Goal: Task Accomplishment & Management: Manage account settings

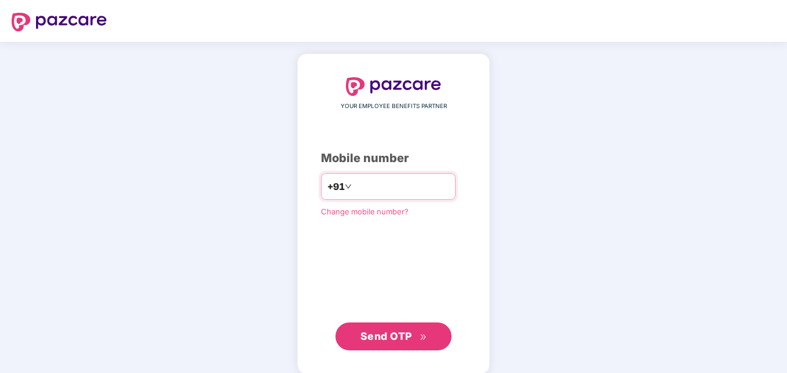
click at [377, 198] on div "+91" at bounding box center [388, 186] width 135 height 27
click at [378, 190] on input "number" at bounding box center [401, 186] width 95 height 19
type input "**********"
click at [380, 347] on button "Send OTP" at bounding box center [393, 336] width 116 height 28
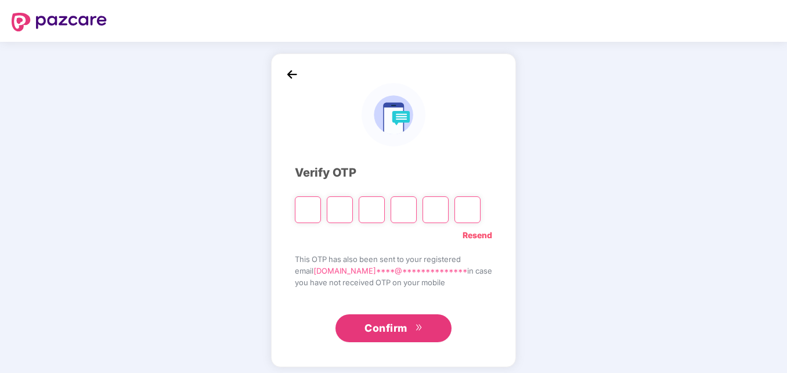
type input "*"
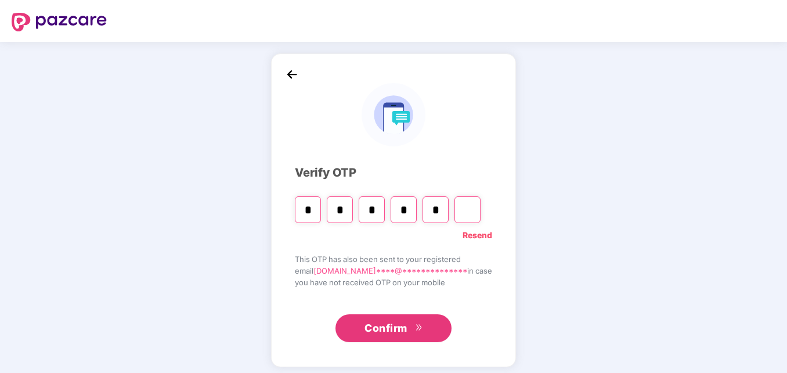
type input "*"
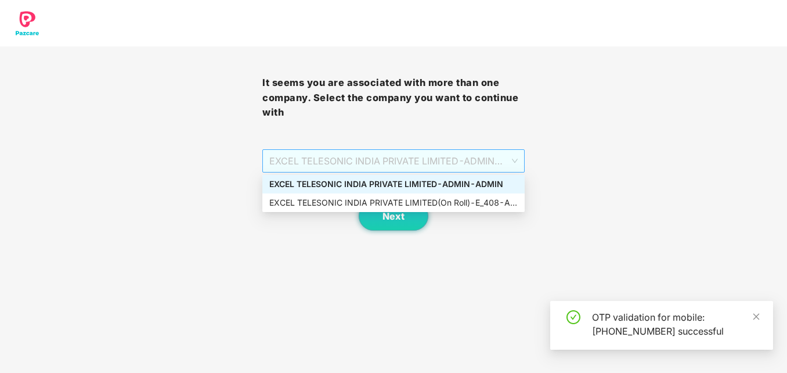
click at [430, 159] on span "EXCEL TELESONIC INDIA PRIVATE LIMITED - ADMIN - ADMIN" at bounding box center [393, 161] width 248 height 22
click at [437, 199] on div "EXCEL TELESONIC INDIA PRIVATE LIMITED(On Roll) - E_408 - ADMIN" at bounding box center [393, 202] width 248 height 13
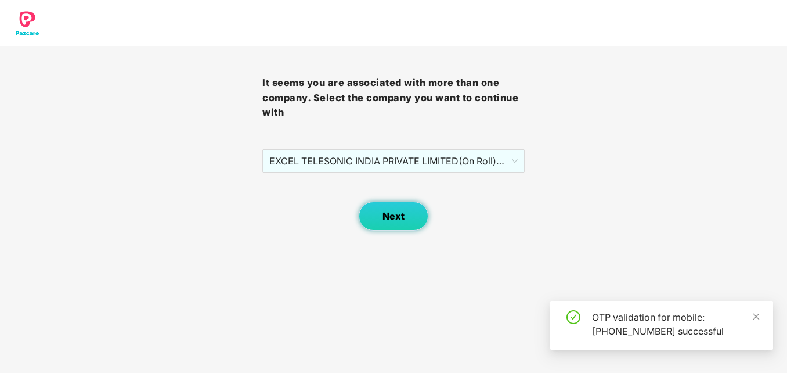
click at [417, 221] on button "Next" at bounding box center [394, 215] width 70 height 29
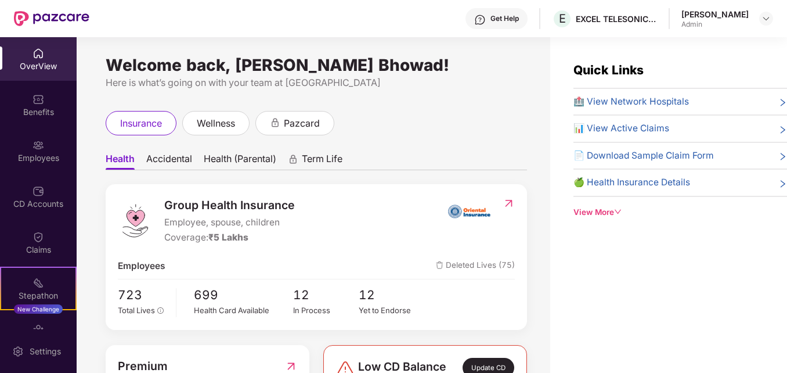
click at [732, 13] on div "[PERSON_NAME]" at bounding box center [714, 14] width 67 height 11
click at [767, 21] on img at bounding box center [766, 18] width 9 height 9
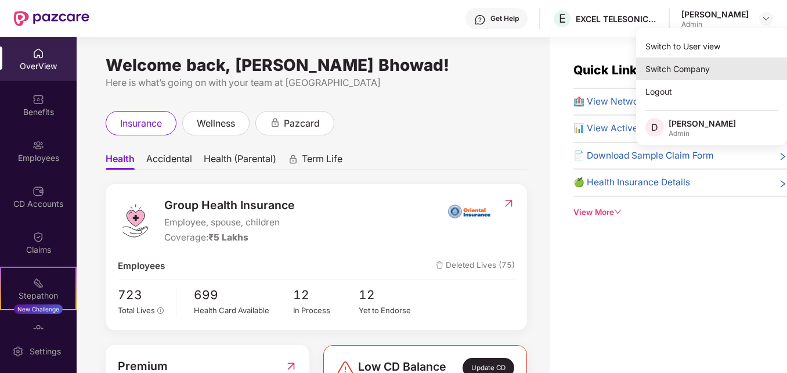
click at [687, 75] on div "Switch Company" at bounding box center [711, 68] width 151 height 23
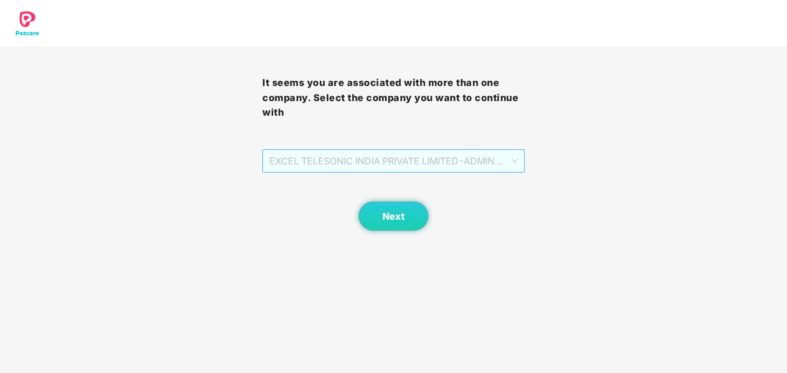
click at [412, 168] on span "EXCEL TELESONIC INDIA PRIVATE LIMITED - ADMIN - ADMIN" at bounding box center [393, 161] width 248 height 22
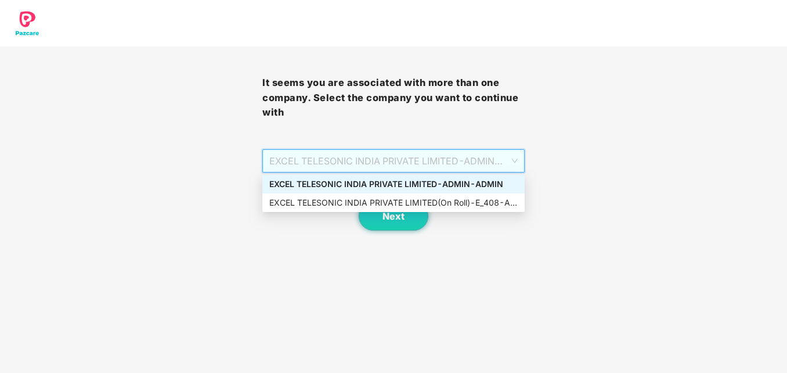
click at [489, 186] on div "EXCEL TELESONIC INDIA PRIVATE LIMITED - ADMIN - ADMIN" at bounding box center [393, 184] width 248 height 13
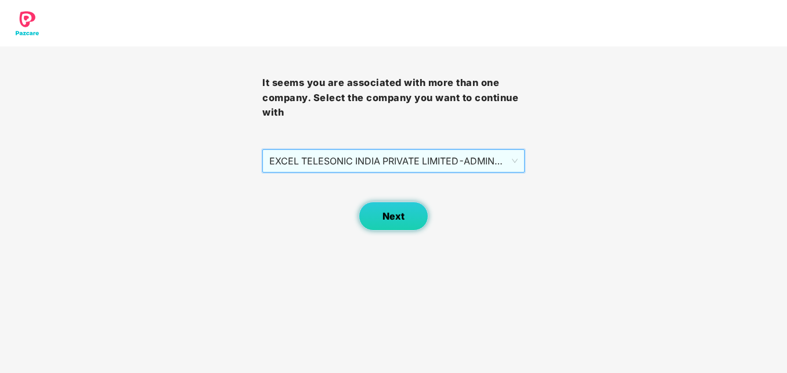
click at [392, 218] on span "Next" at bounding box center [394, 216] width 22 height 11
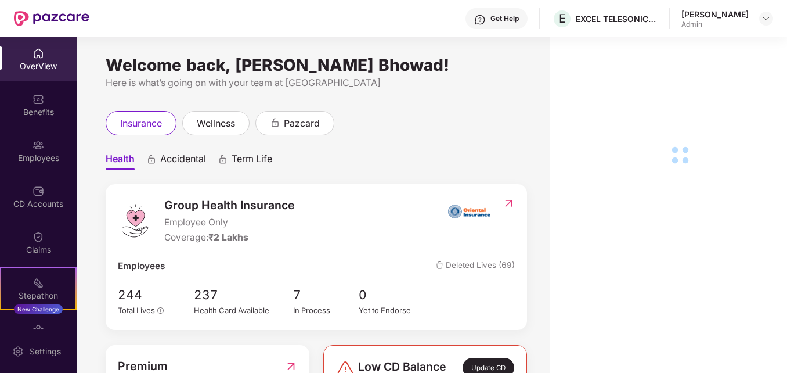
click at [40, 136] on div "Employees" at bounding box center [38, 151] width 77 height 44
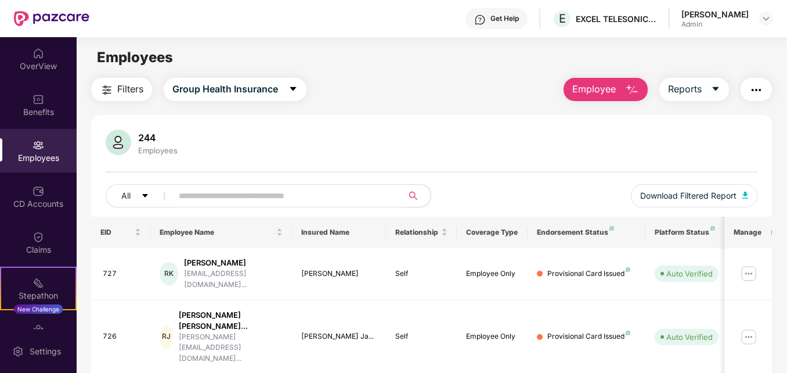
click at [639, 92] on img "button" at bounding box center [632, 90] width 14 height 14
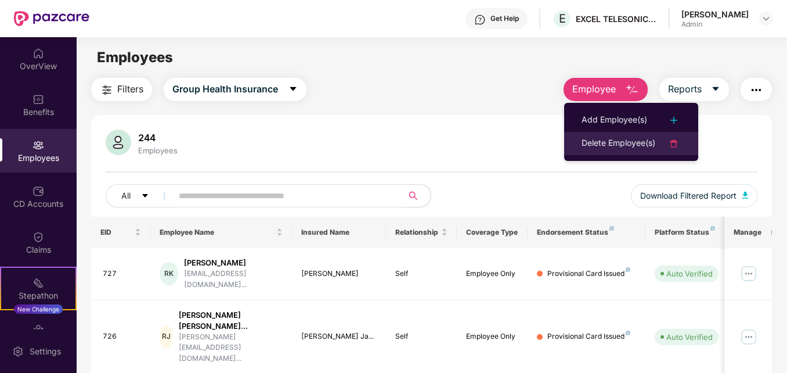
click at [633, 142] on div "Delete Employee(s)" at bounding box center [619, 143] width 74 height 14
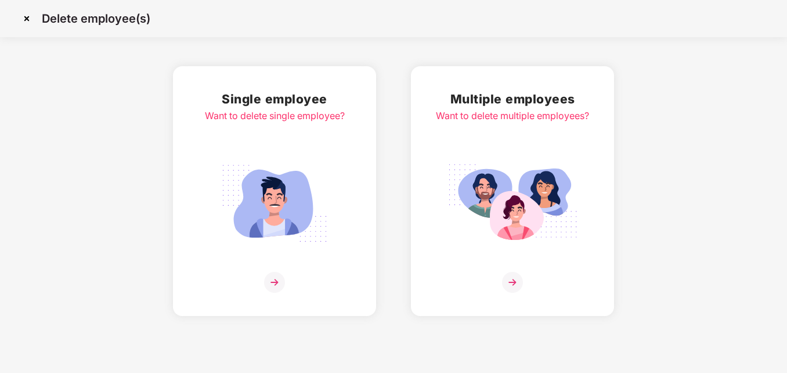
click at [472, 154] on div "Multiple employees Want to delete multiple employees?" at bounding box center [512, 190] width 153 height 203
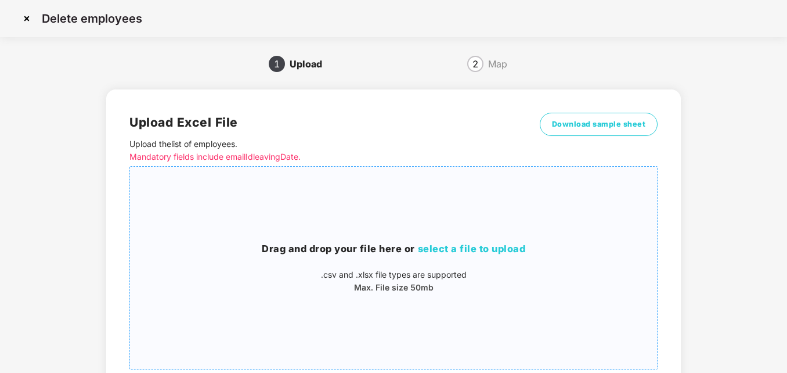
click at [466, 248] on span "select a file to upload" at bounding box center [472, 249] width 108 height 12
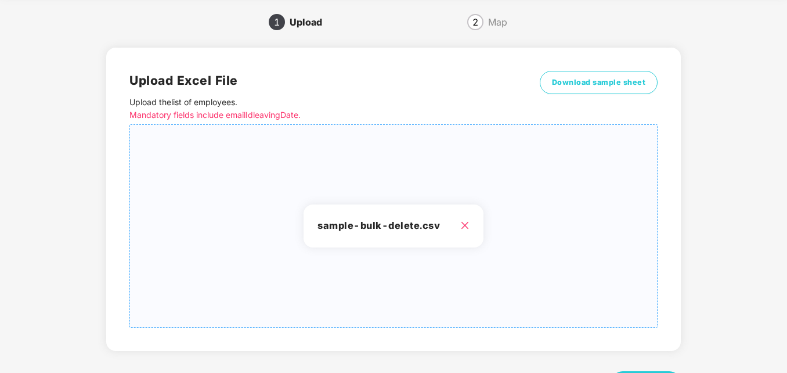
scroll to position [92, 0]
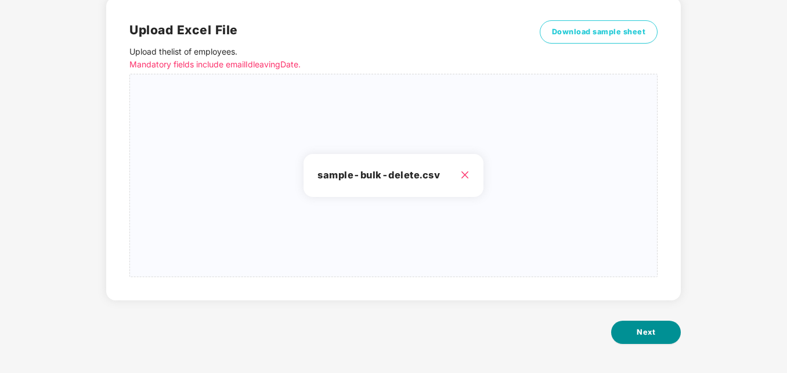
click at [653, 342] on button "Next" at bounding box center [646, 331] width 70 height 23
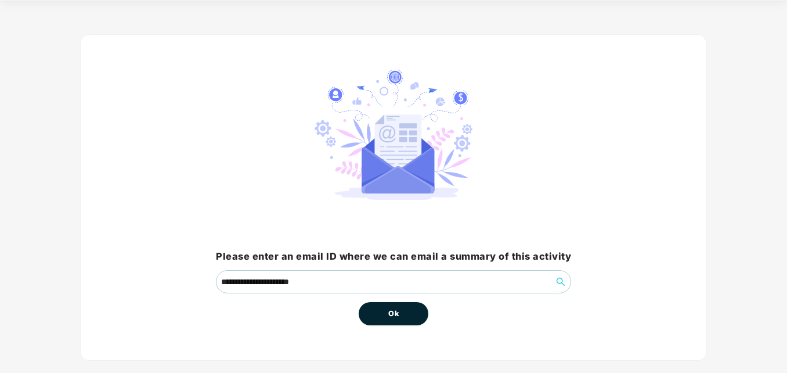
scroll to position [56, 0]
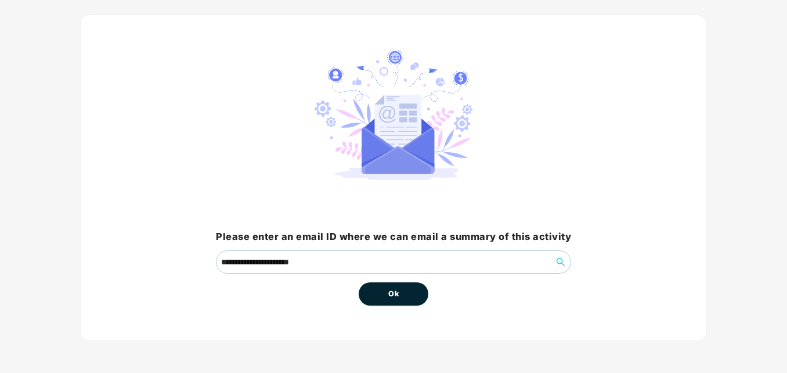
click at [395, 291] on span "Ok" at bounding box center [393, 294] width 10 height 12
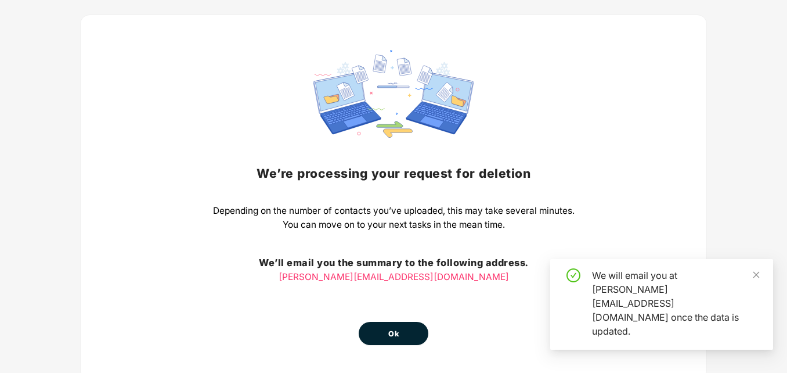
click at [384, 340] on button "Ok" at bounding box center [394, 333] width 70 height 23
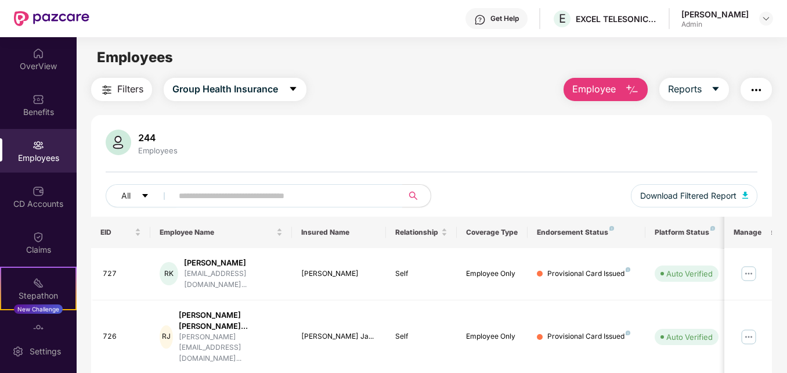
click at [632, 92] on img "button" at bounding box center [632, 90] width 14 height 14
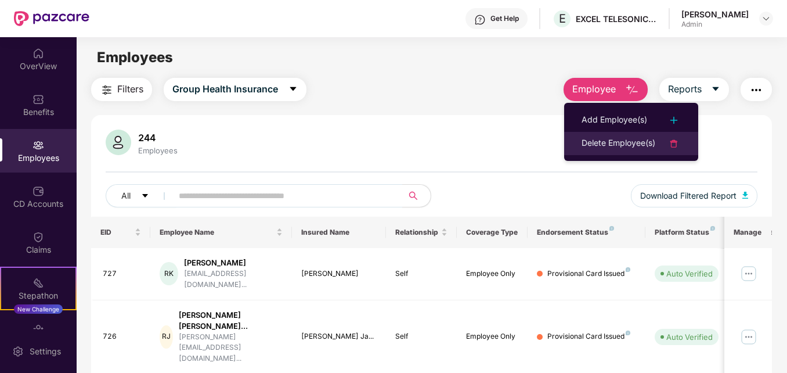
click at [632, 140] on div "Delete Employee(s)" at bounding box center [619, 143] width 74 height 14
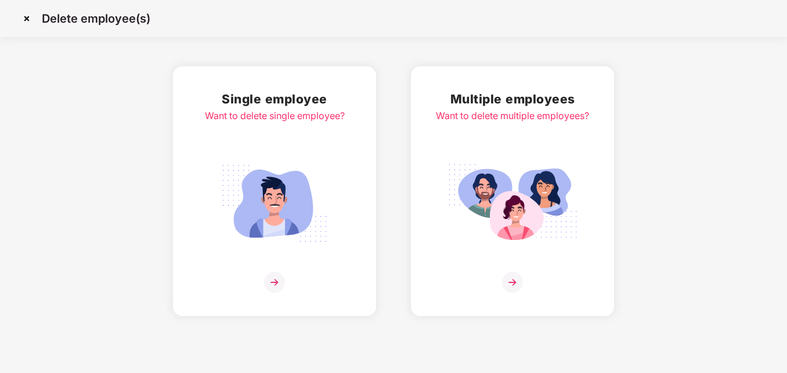
click at [498, 179] on img at bounding box center [513, 203] width 130 height 91
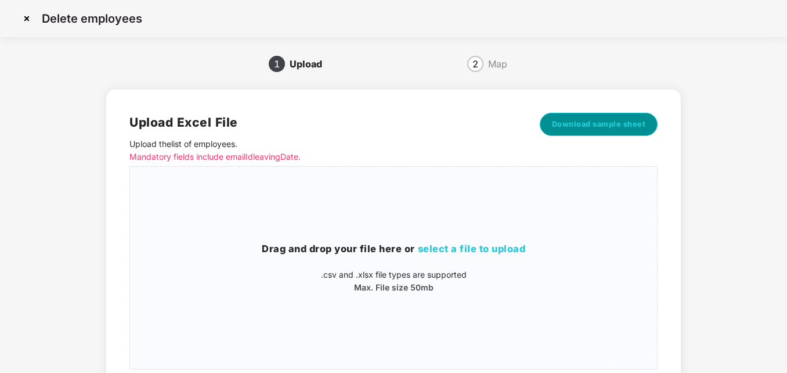
click at [600, 124] on span "Download sample sheet" at bounding box center [599, 124] width 94 height 12
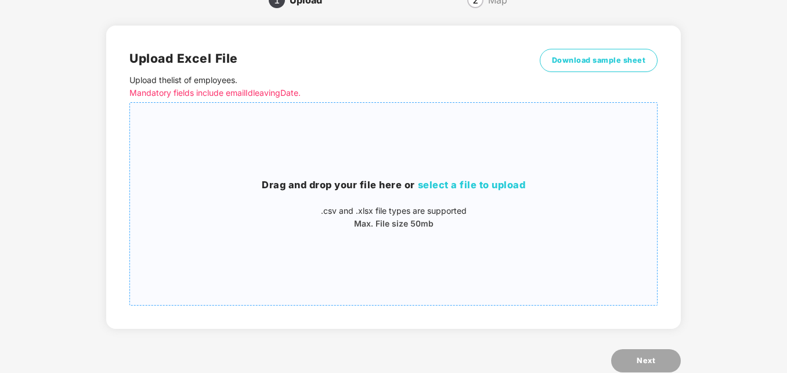
scroll to position [92, 0]
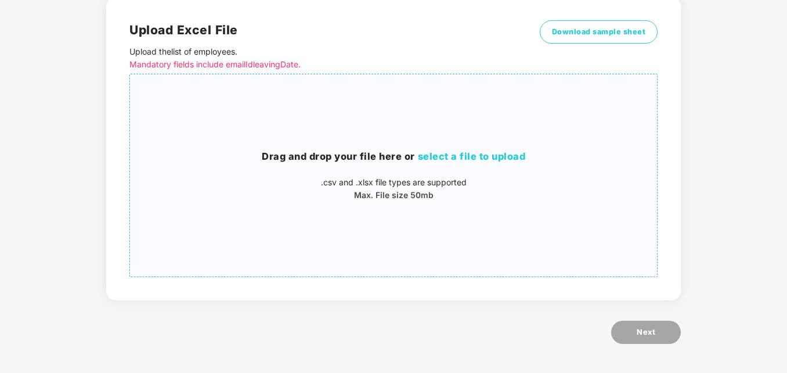
click at [481, 160] on span "select a file to upload" at bounding box center [472, 156] width 108 height 12
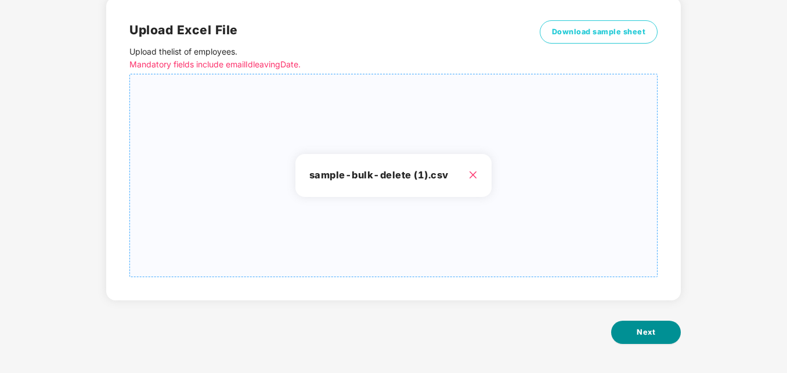
click at [656, 327] on button "Next" at bounding box center [646, 331] width 70 height 23
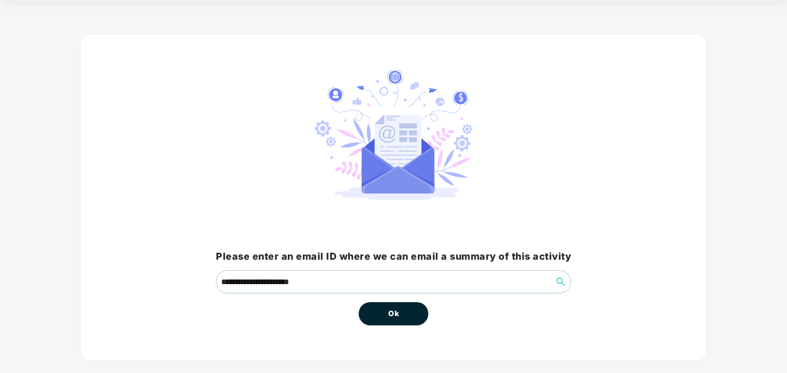
scroll to position [56, 0]
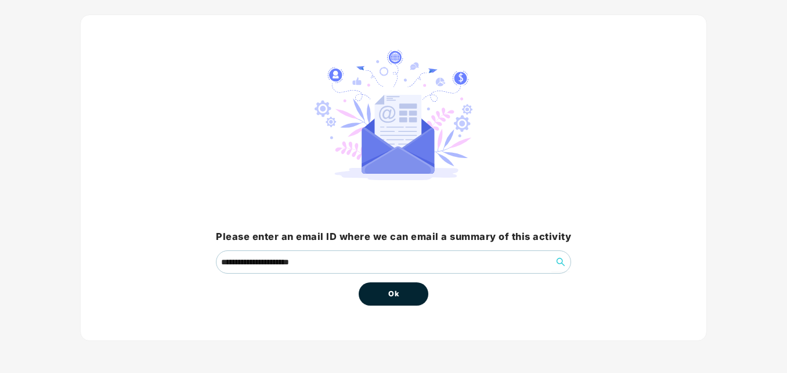
click at [395, 294] on span "Ok" at bounding box center [393, 294] width 10 height 12
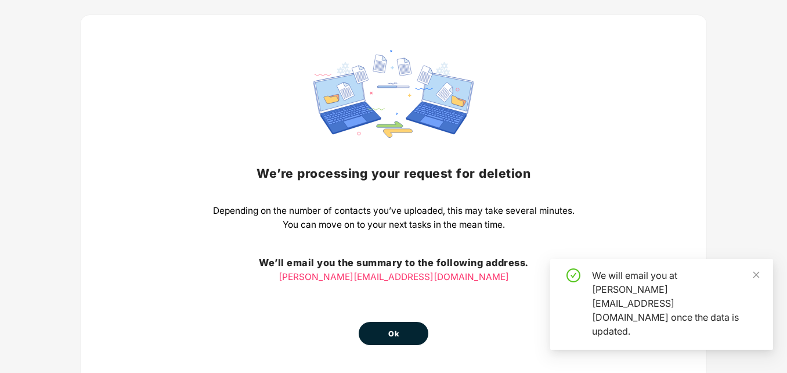
click at [414, 333] on button "Ok" at bounding box center [394, 333] width 70 height 23
